Goal: Task Accomplishment & Management: Manage account settings

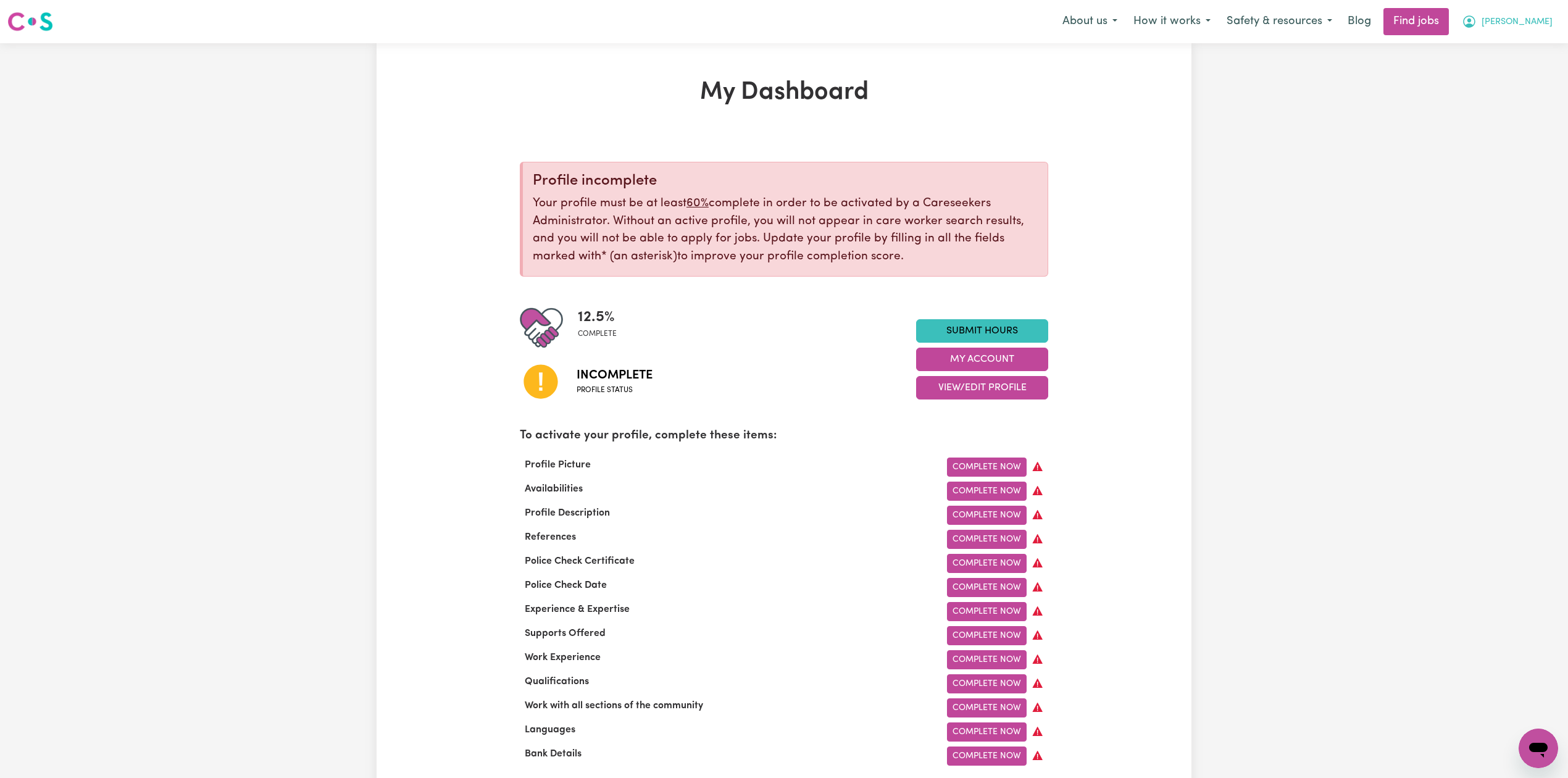
click at [1535, 25] on span "[PERSON_NAME]" at bounding box center [1517, 22] width 71 height 14
click at [1520, 84] on link "Logout" at bounding box center [1511, 94] width 98 height 23
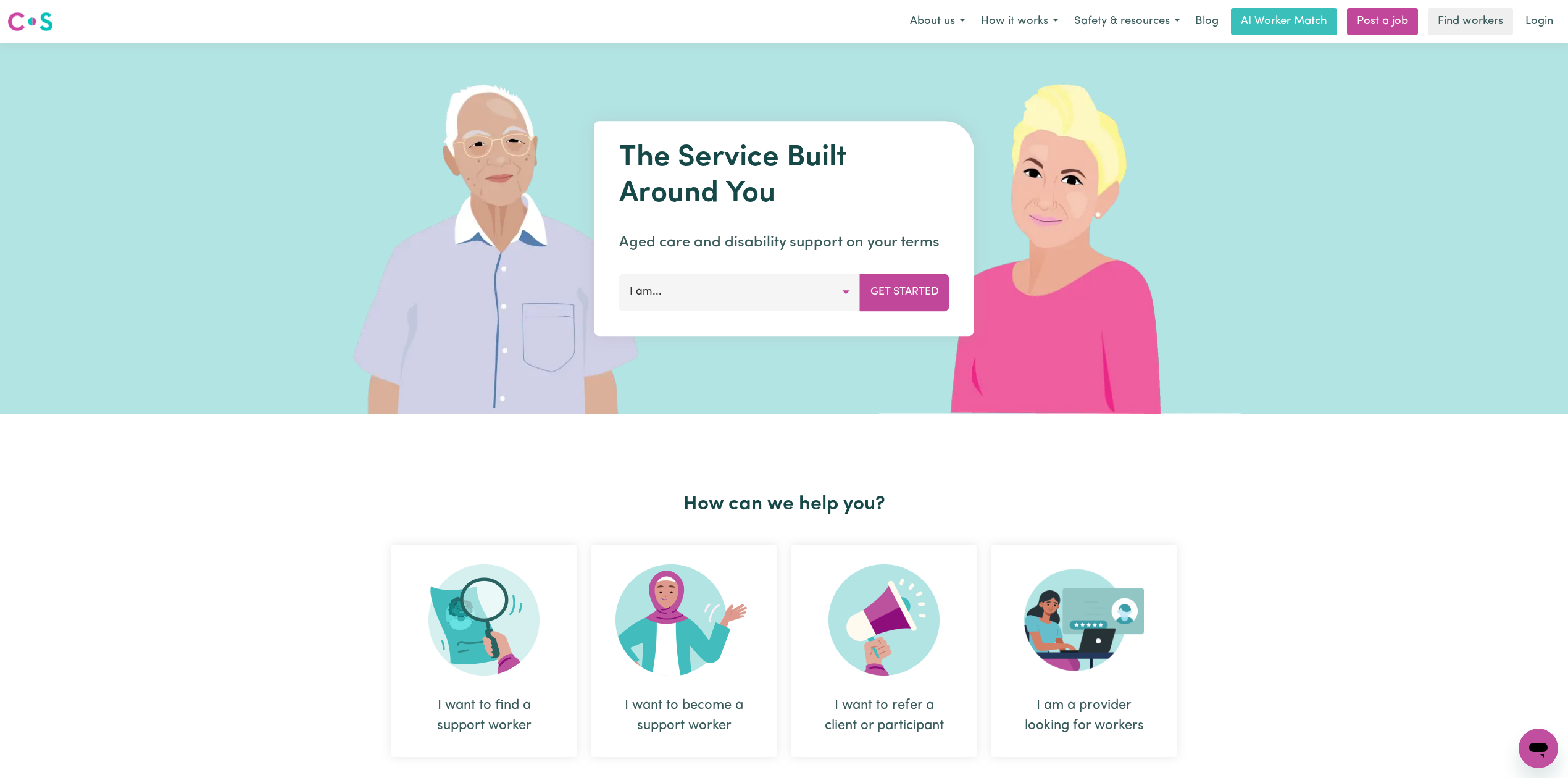
click at [1526, 38] on nav "Menu About us How it works Safety & resources Blog AI Worker Match Post a job F…" at bounding box center [784, 22] width 1568 height 44
click at [1529, 23] on link "Login" at bounding box center [1539, 22] width 43 height 27
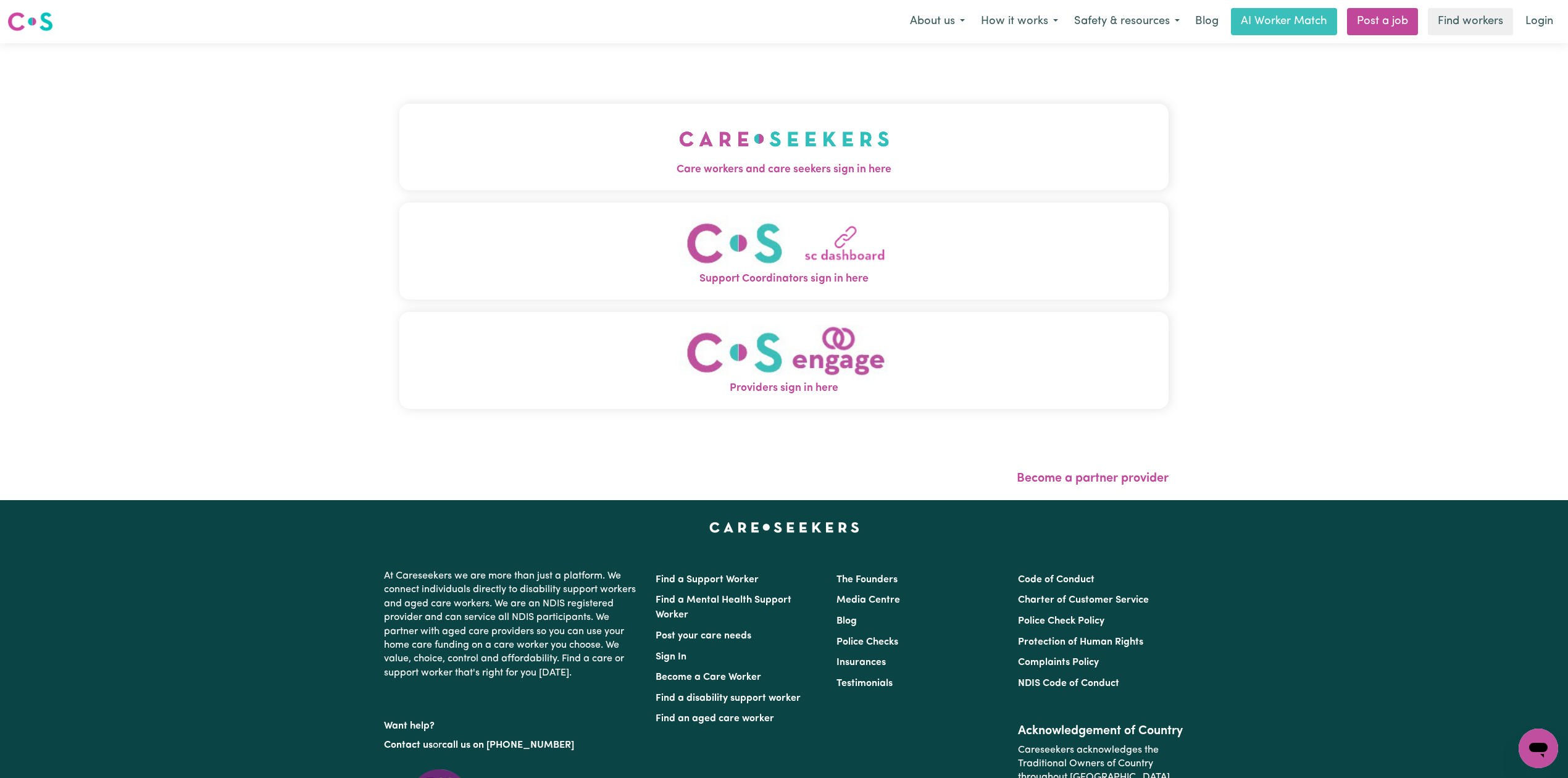
click at [679, 140] on img "Care workers and care seekers sign in here" at bounding box center [784, 139] width 211 height 46
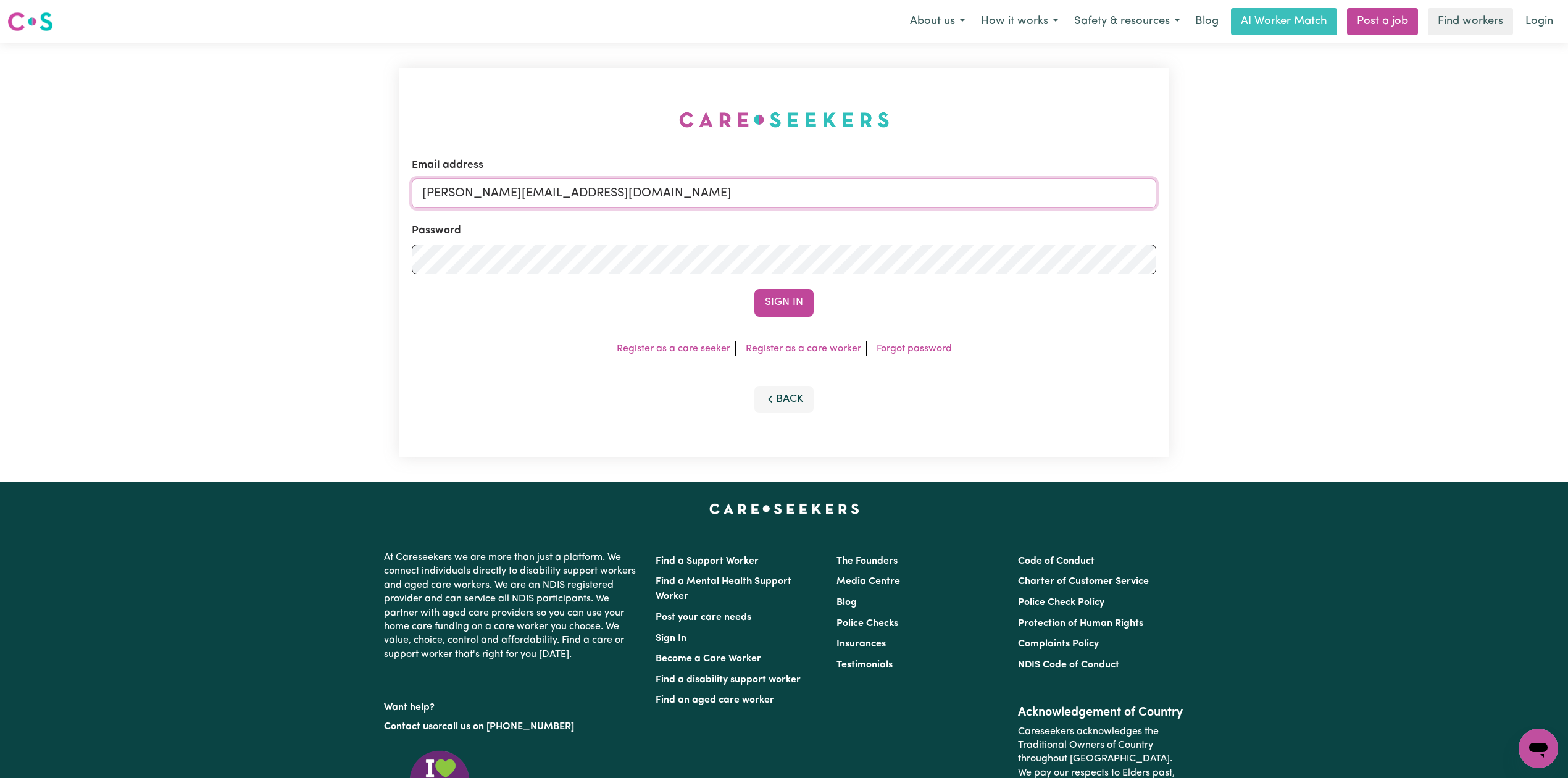
drag, startPoint x: 514, startPoint y: 179, endPoint x: 516, endPoint y: 203, distance: 24.1
click at [514, 179] on input "[PERSON_NAME][EMAIL_ADDRESS][DOMAIN_NAME]" at bounding box center [784, 193] width 745 height 30
drag, startPoint x: 485, startPoint y: 186, endPoint x: 792, endPoint y: 203, distance: 307.5
click at [792, 203] on input "Superuser~[EMAIL_ADDRESS][DOMAIN_NAME]" at bounding box center [784, 193] width 745 height 30
type input "Superuser~[EMAIL_ADDRESS][DOMAIN_NAME]"
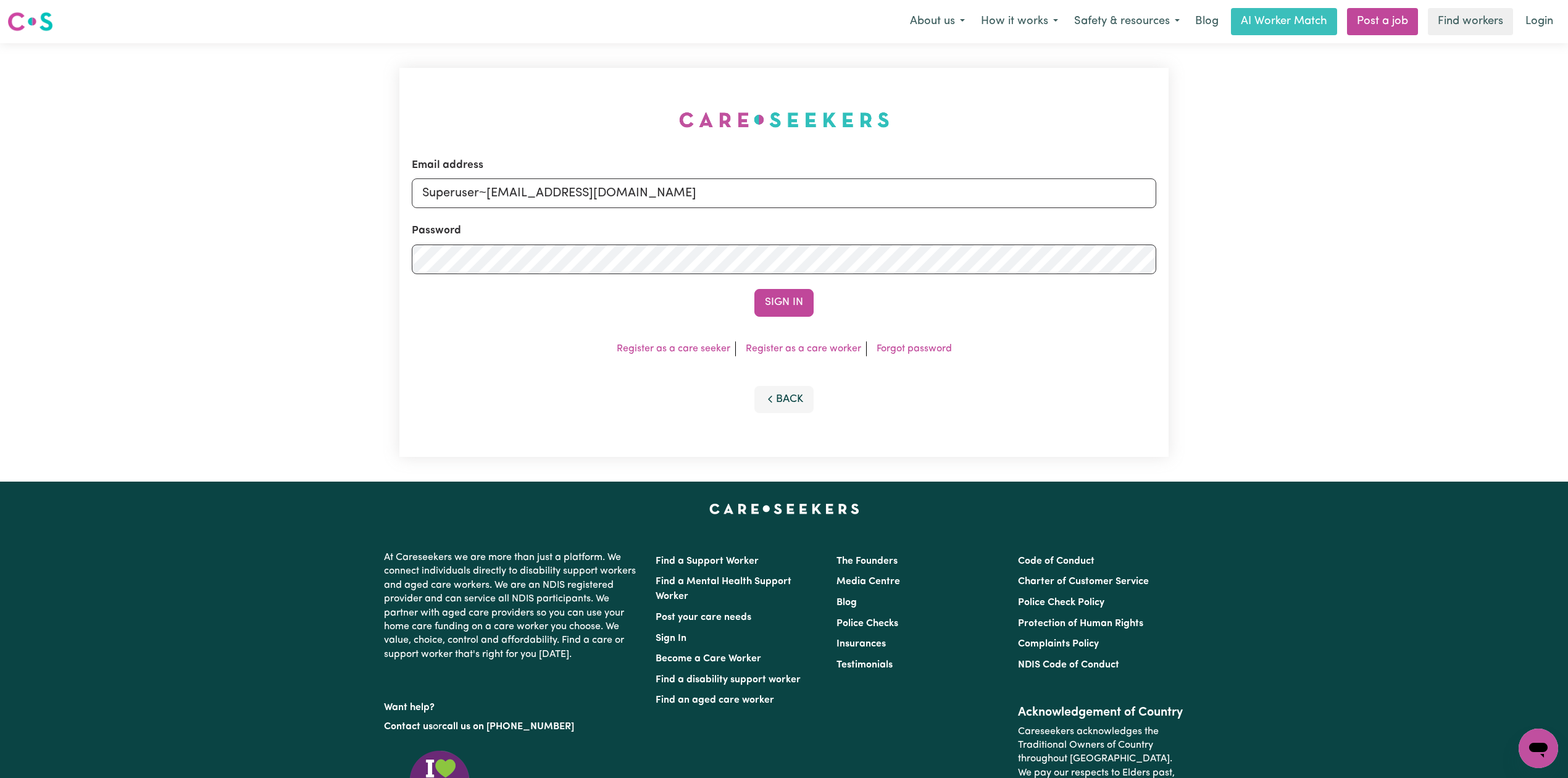
click at [783, 293] on button "Sign In" at bounding box center [784, 303] width 59 height 27
